Goal: Complete application form

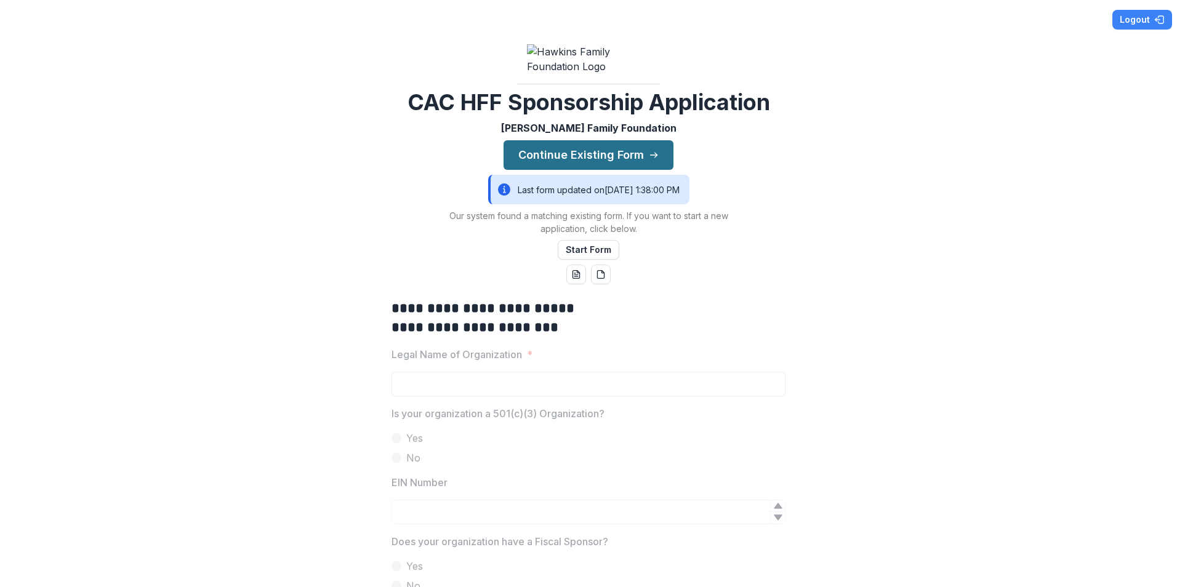
click at [583, 170] on button "Continue Existing Form" at bounding box center [589, 155] width 170 height 30
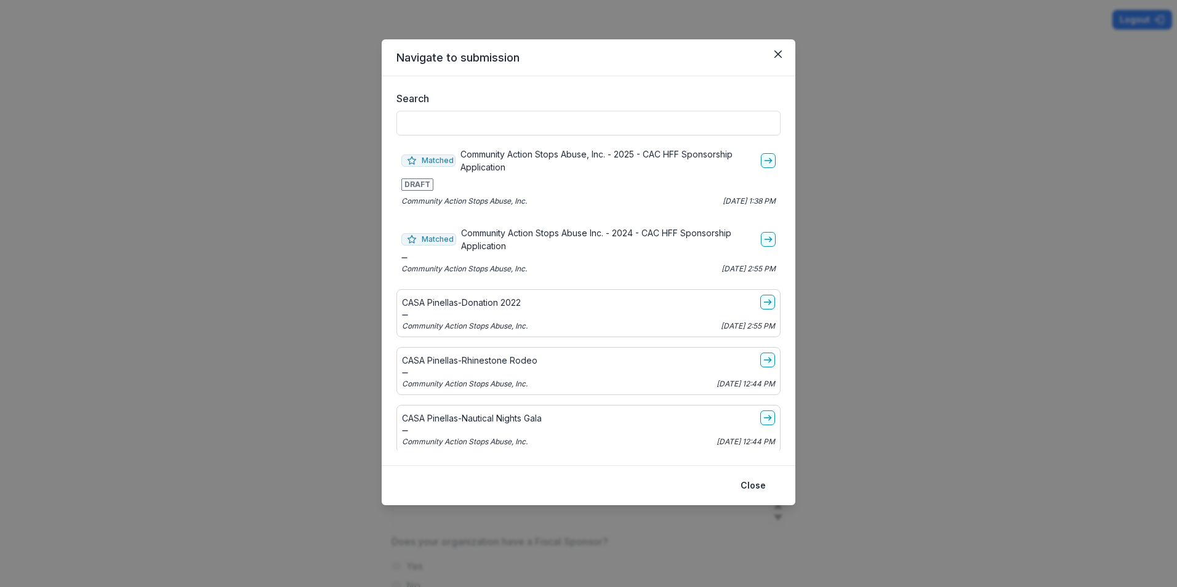
click at [854, 342] on div "Navigate to submission Search Matched Community Action Stops Abuse, Inc. - 2025…" at bounding box center [588, 293] width 1177 height 587
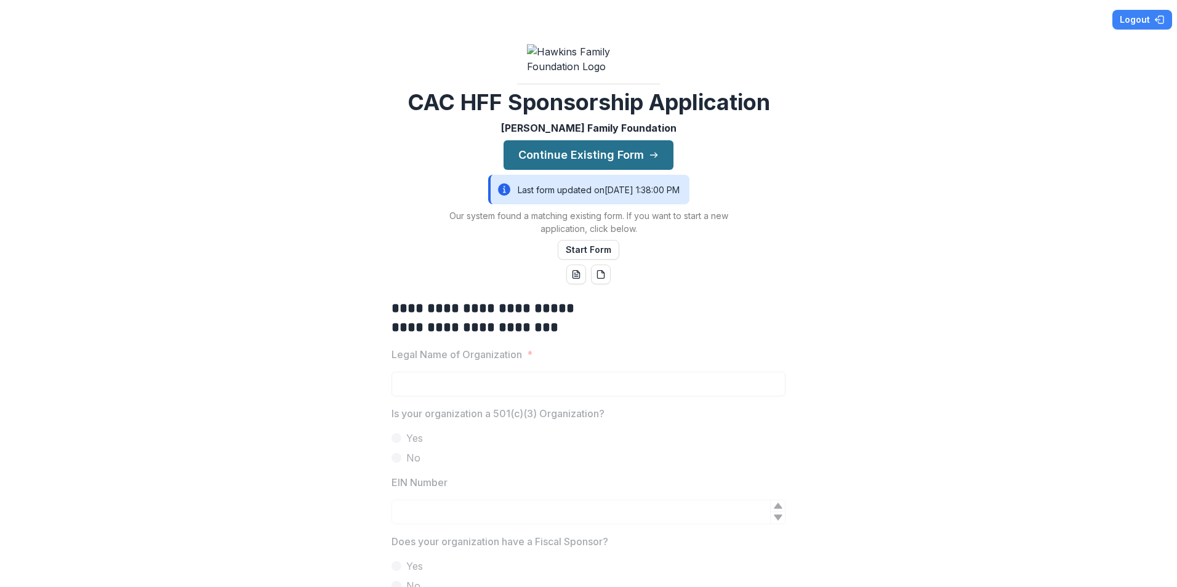
click at [557, 170] on button "Continue Existing Form" at bounding box center [589, 155] width 170 height 30
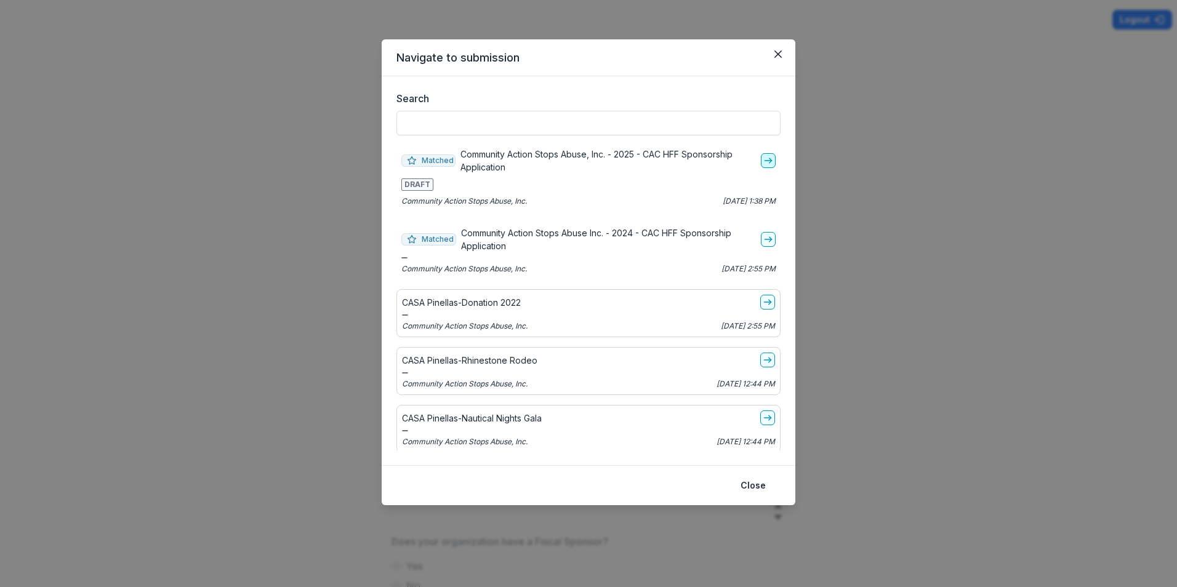
click at [764, 158] on icon "go-to" at bounding box center [769, 161] width 10 height 10
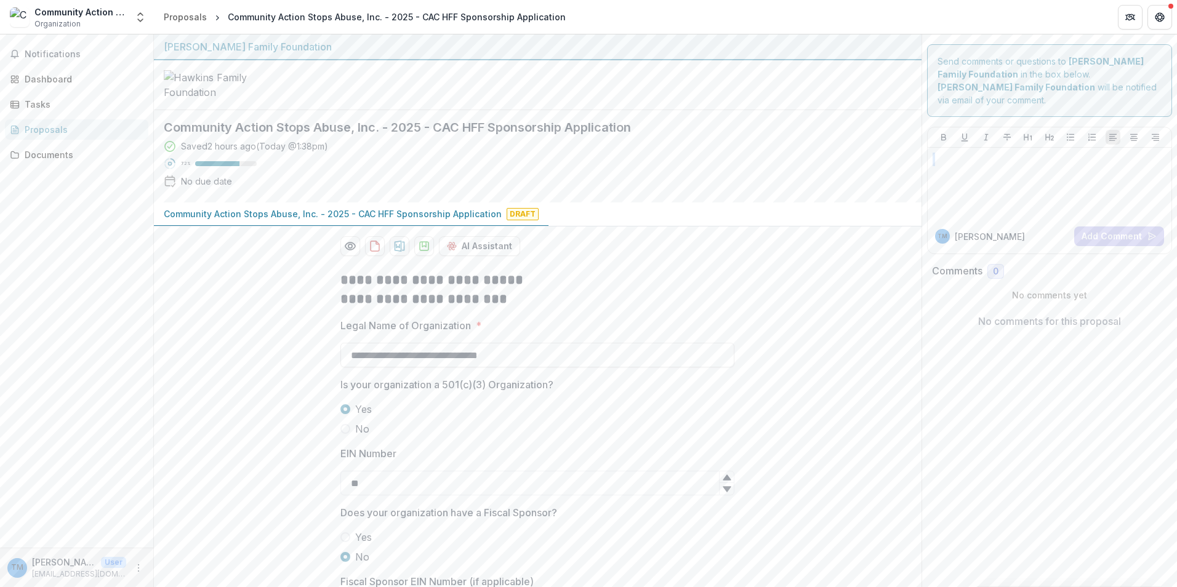
drag, startPoint x: 1172, startPoint y: 102, endPoint x: 1171, endPoint y: 148, distance: 45.6
click at [1171, 148] on div "Send comments or questions to [PERSON_NAME] Family Foundation in the box below.…" at bounding box center [1050, 187] width 256 height 307
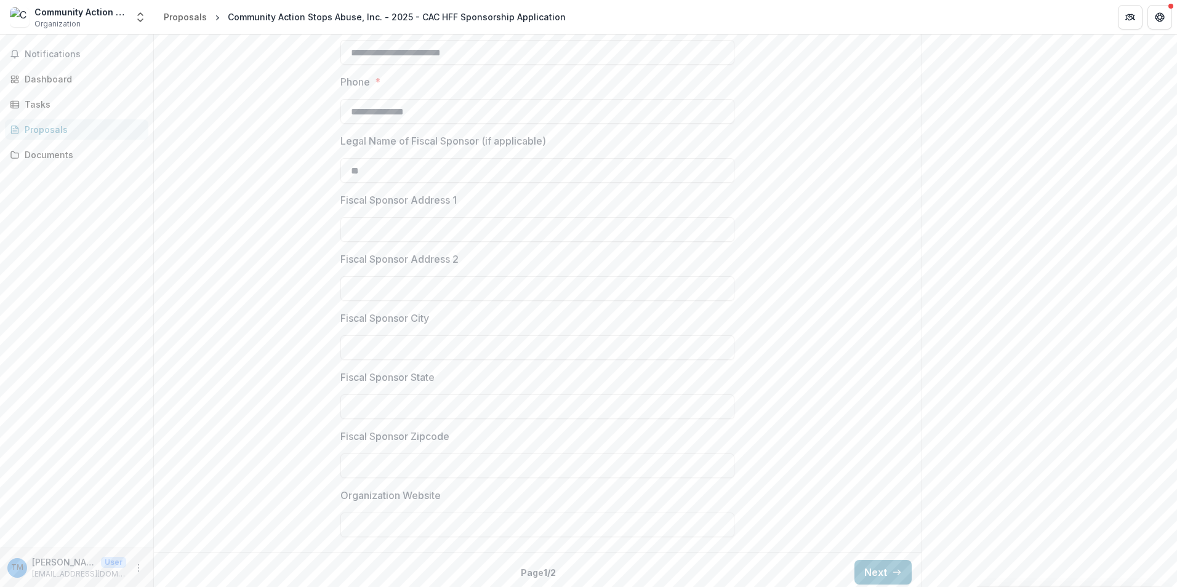
scroll to position [1123, 0]
click at [878, 568] on button "Next" at bounding box center [883, 567] width 57 height 25
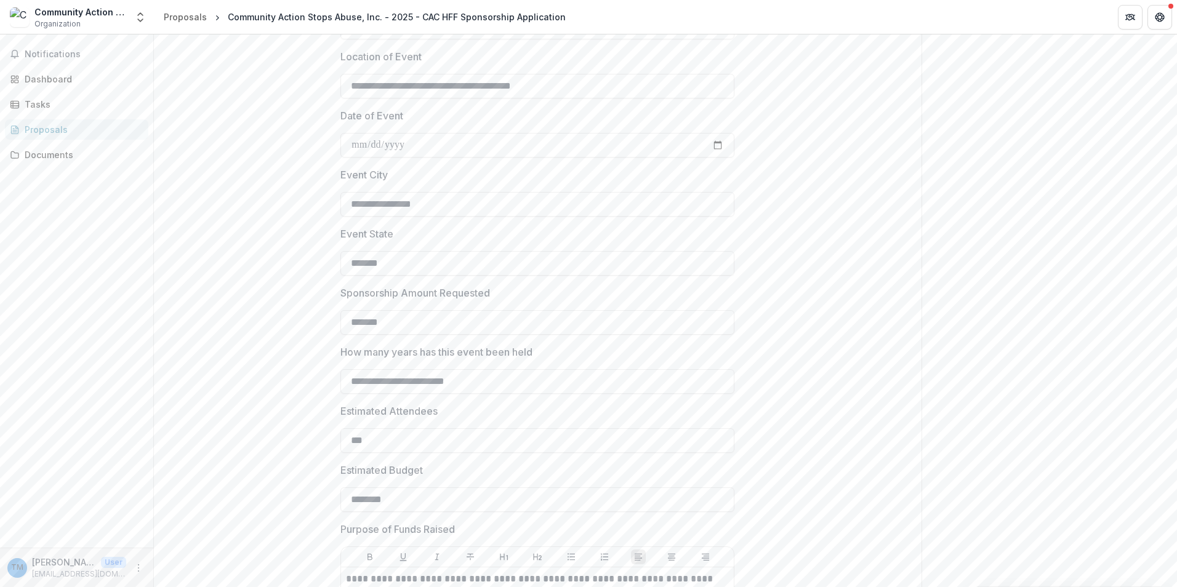
scroll to position [286, 0]
